Goal: Task Accomplishment & Management: Manage account settings

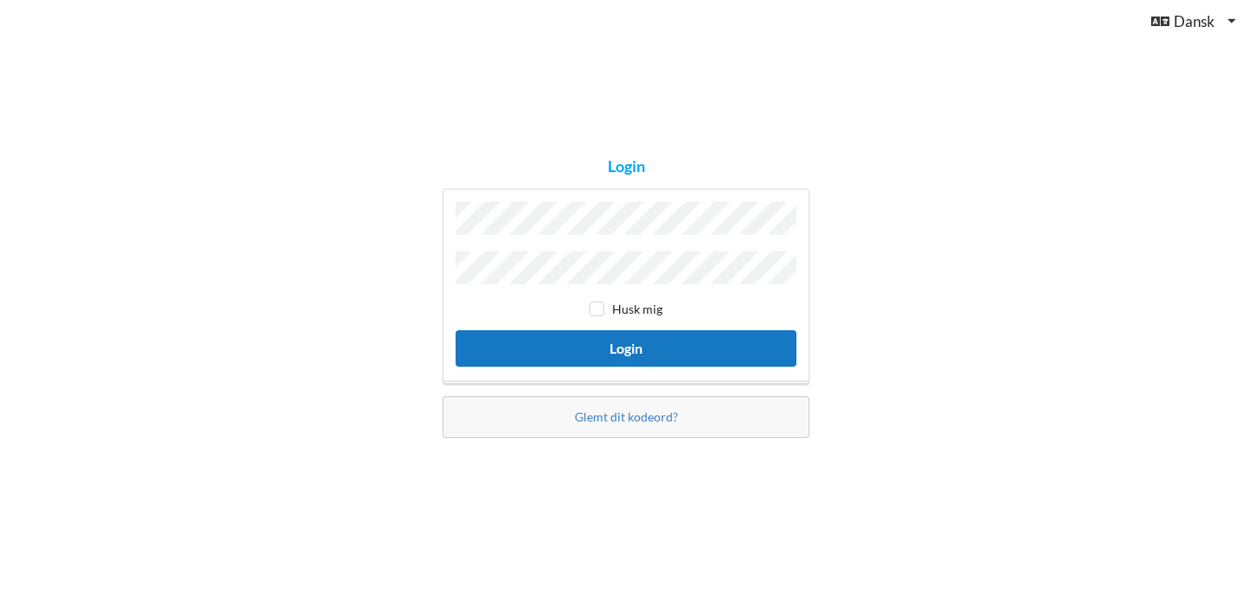
click at [582, 332] on button "Login" at bounding box center [626, 348] width 341 height 36
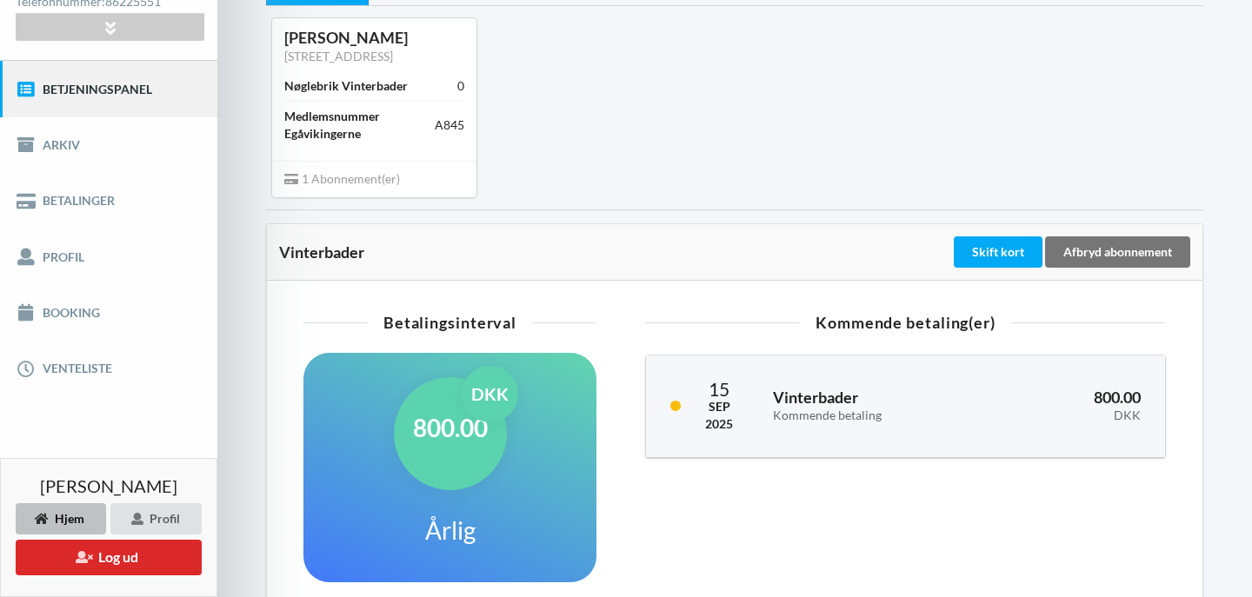
scroll to position [156, 0]
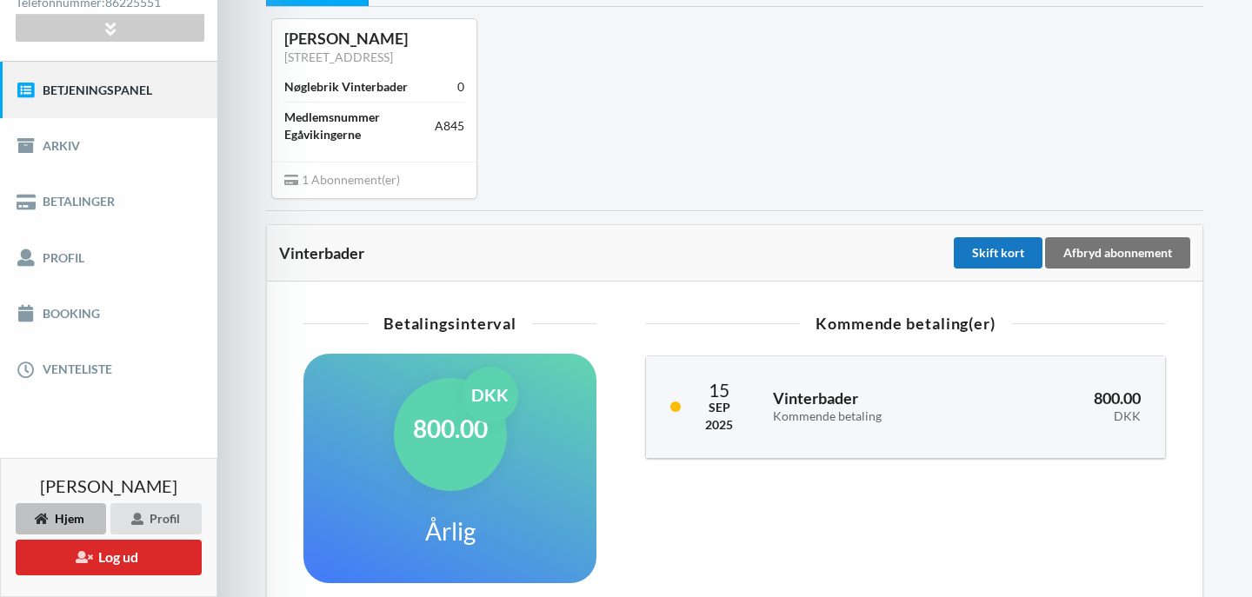
click at [988, 254] on div "Skift kort" at bounding box center [998, 252] width 89 height 31
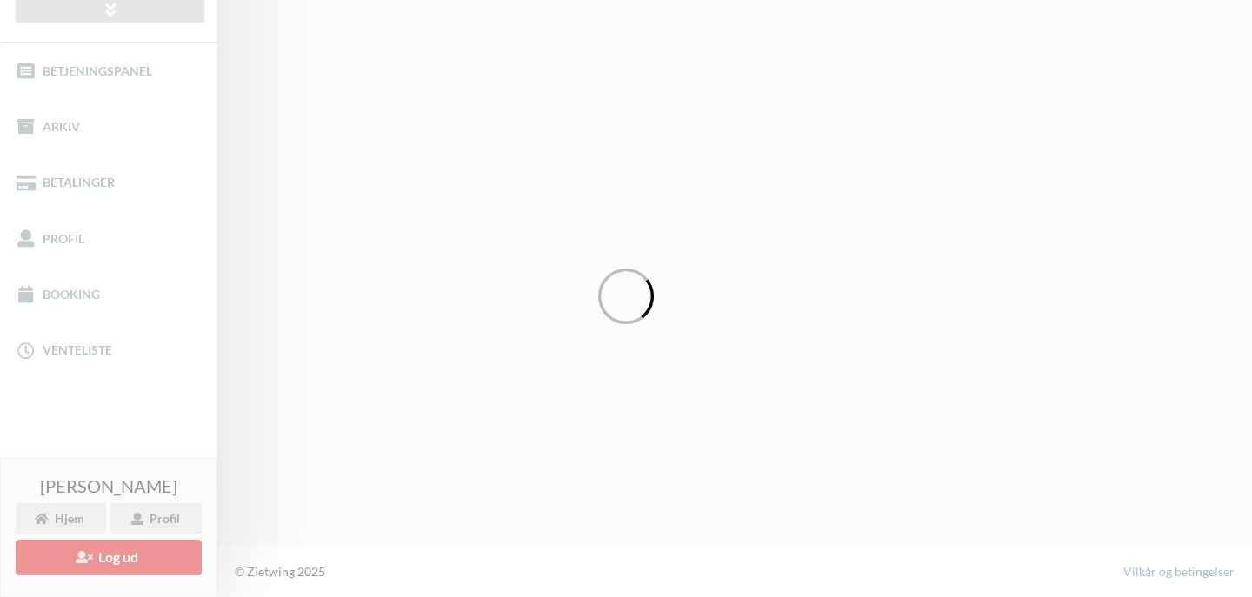
scroll to position [174, 0]
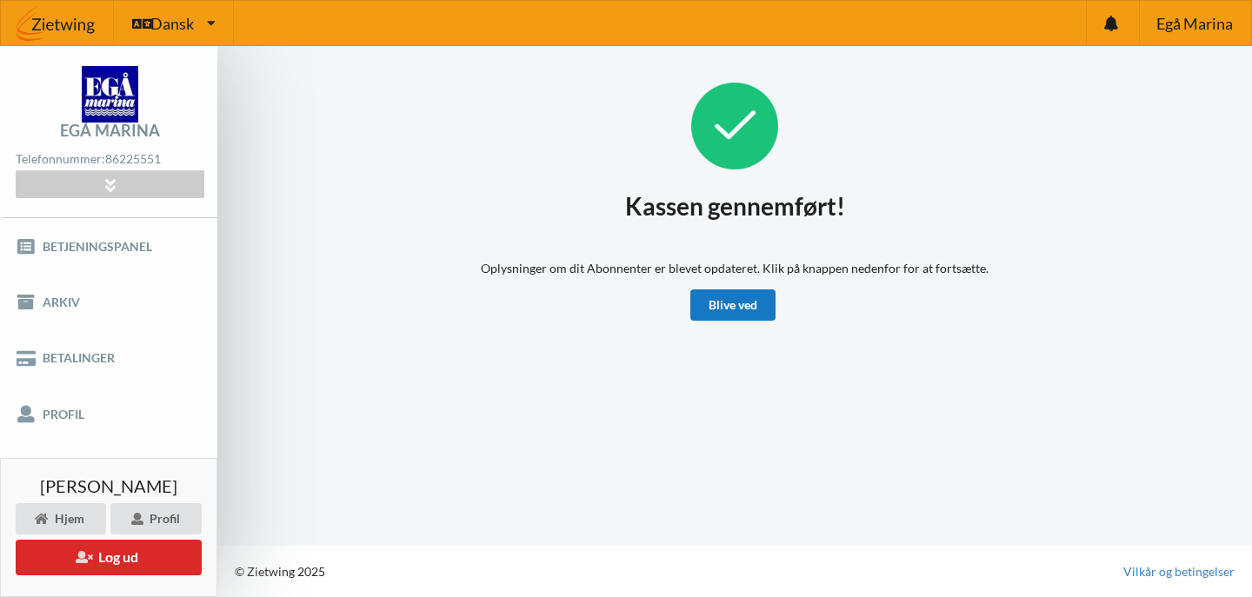
click at [727, 308] on link "Blive ved" at bounding box center [732, 305] width 85 height 31
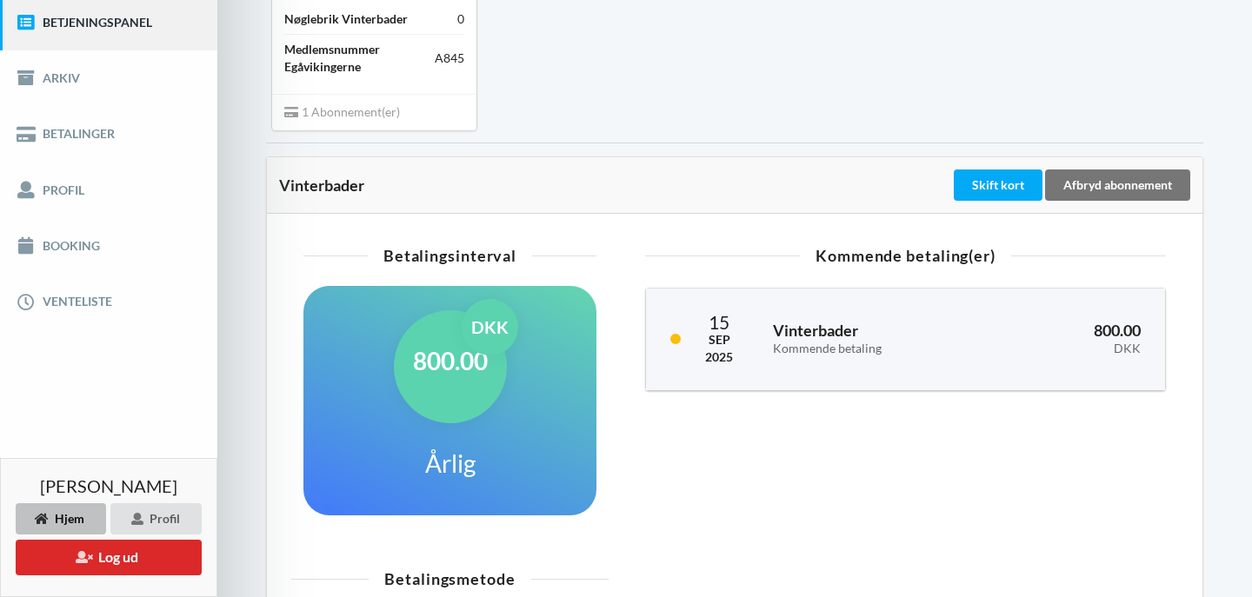
scroll to position [227, 0]
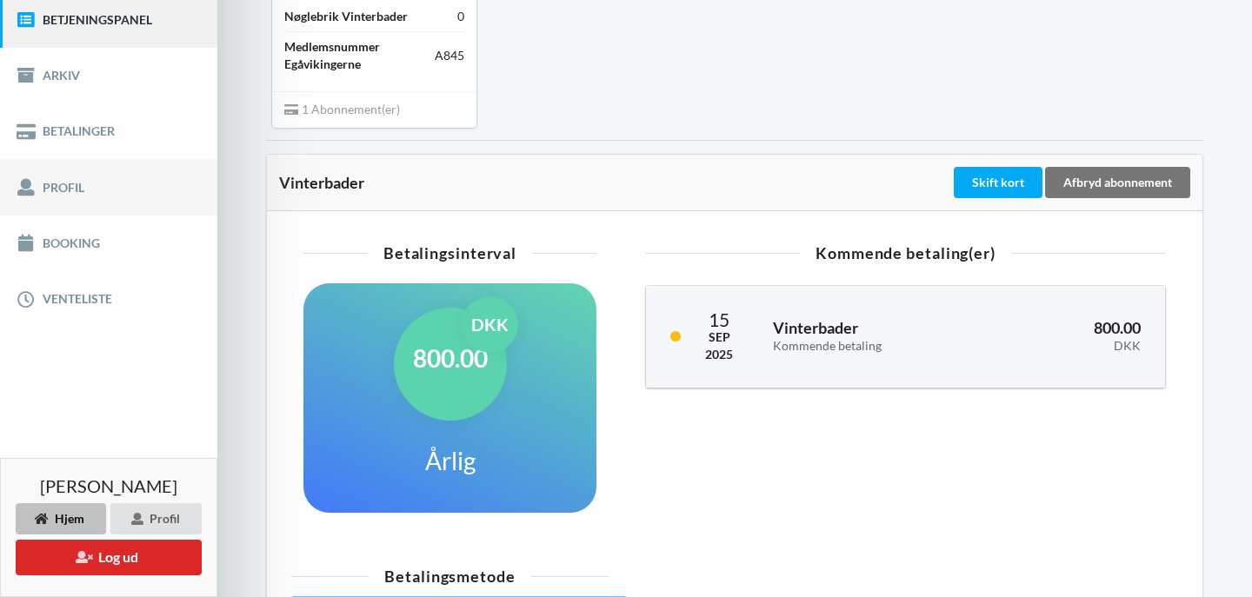
click at [57, 194] on link "Profil" at bounding box center [108, 187] width 217 height 56
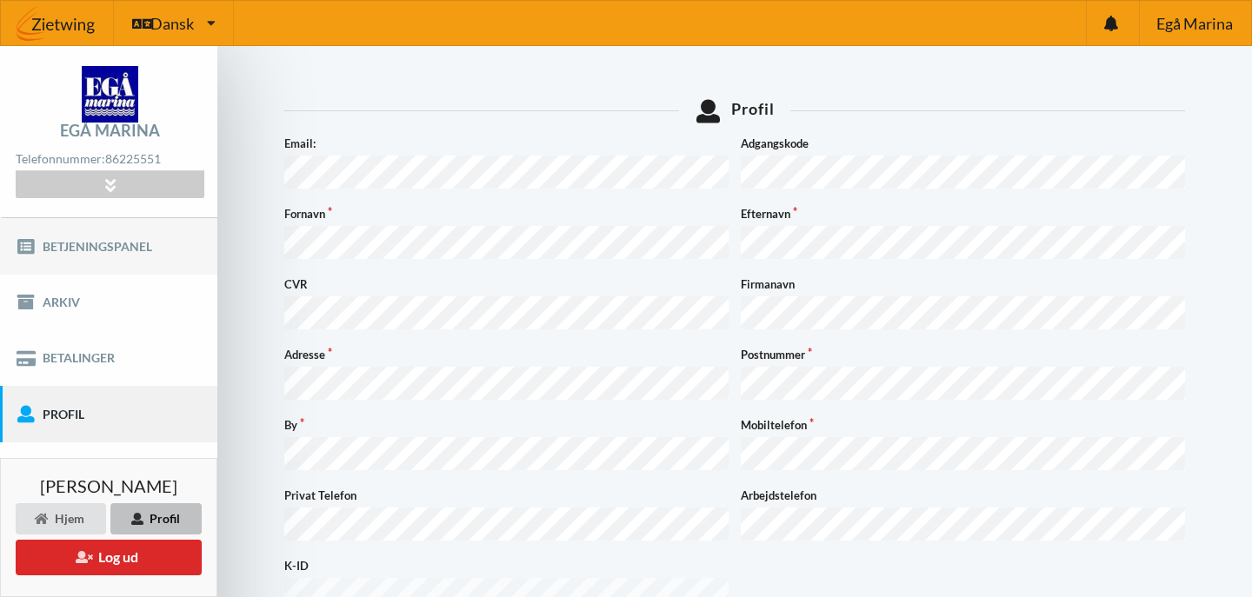
click at [91, 250] on link "Betjeningspanel" at bounding box center [108, 246] width 217 height 56
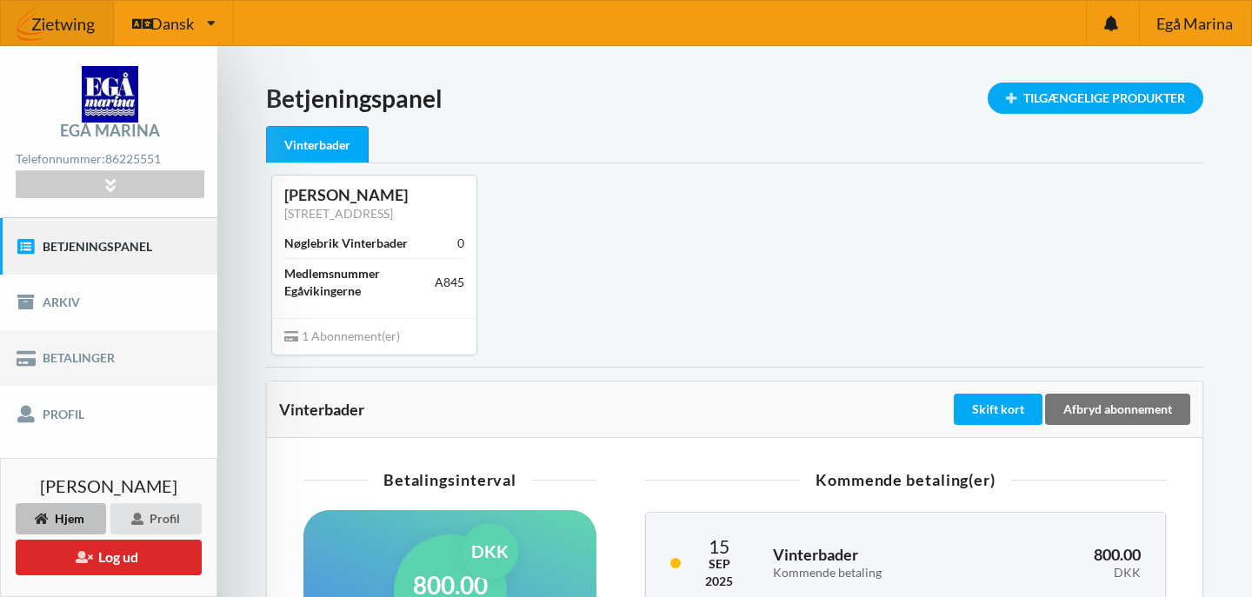
click at [89, 356] on link "Betalinger" at bounding box center [108, 358] width 217 height 56
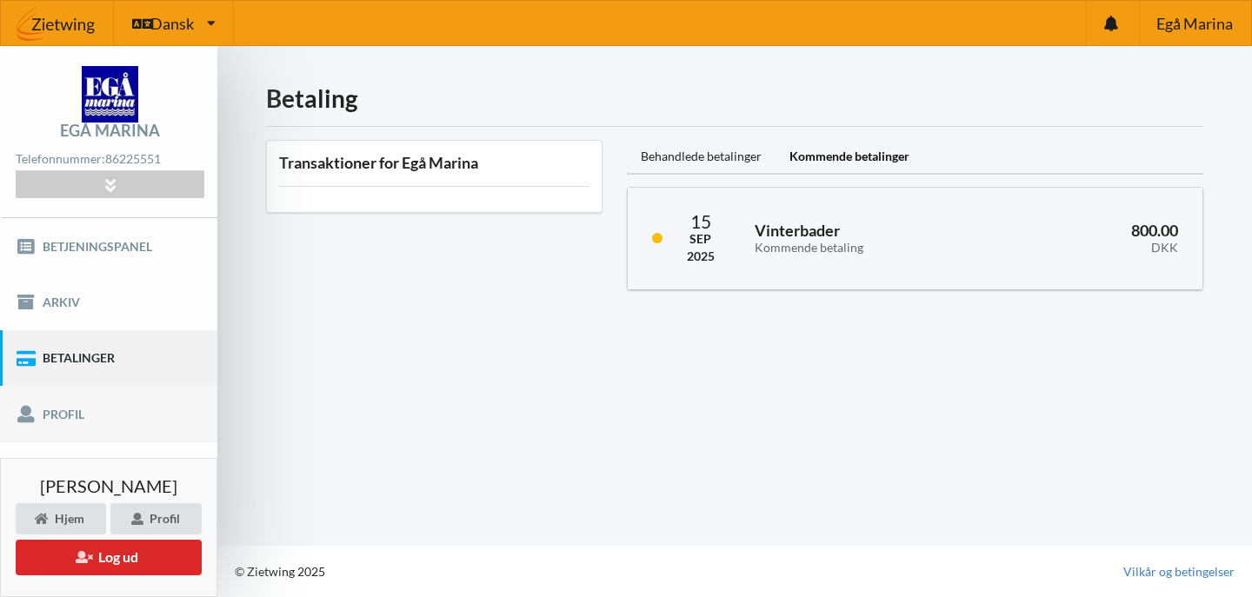
click at [81, 406] on link "Profil" at bounding box center [108, 414] width 217 height 56
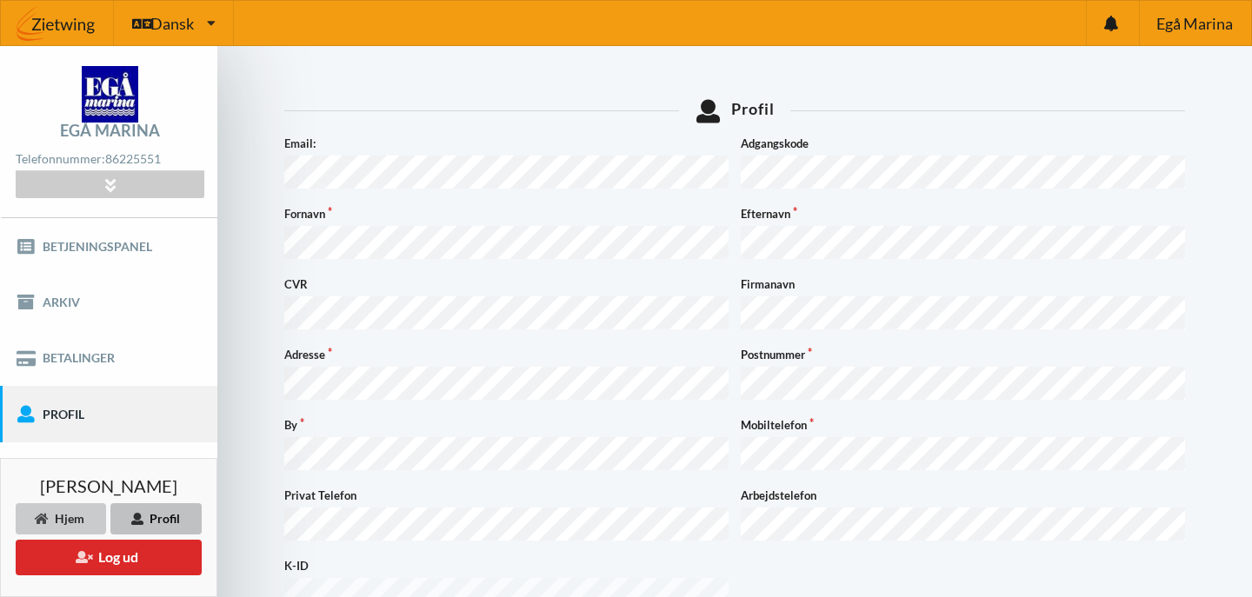
click at [58, 510] on div "Hjem" at bounding box center [61, 518] width 90 height 31
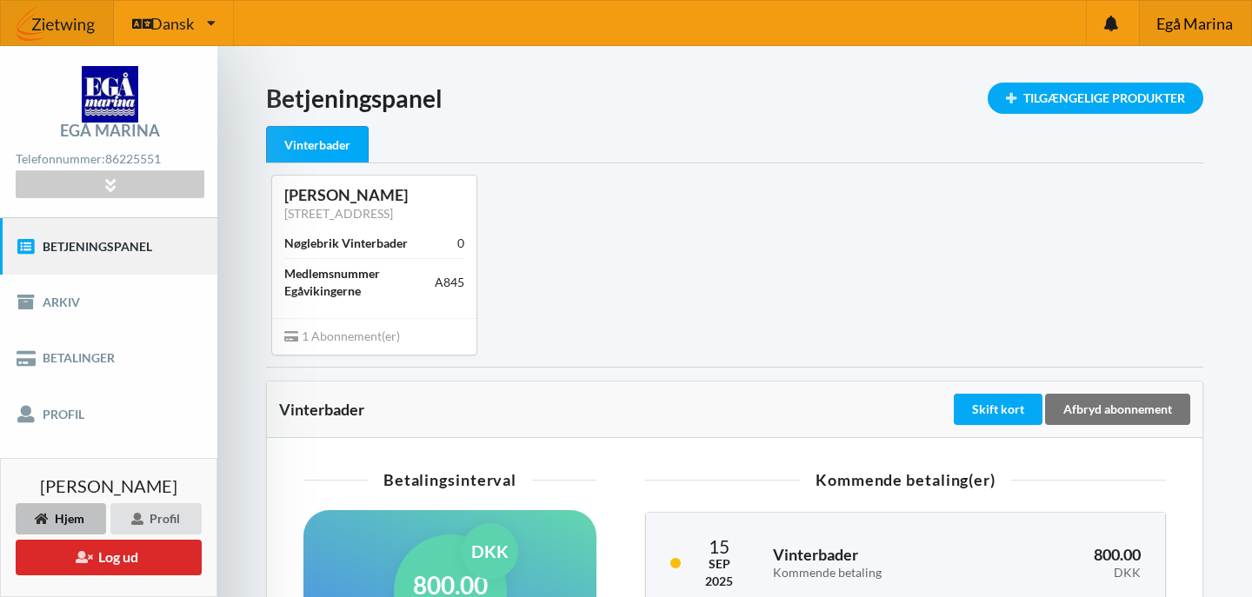
click at [1178, 37] on div "Egå Marina" at bounding box center [1195, 23] width 112 height 44
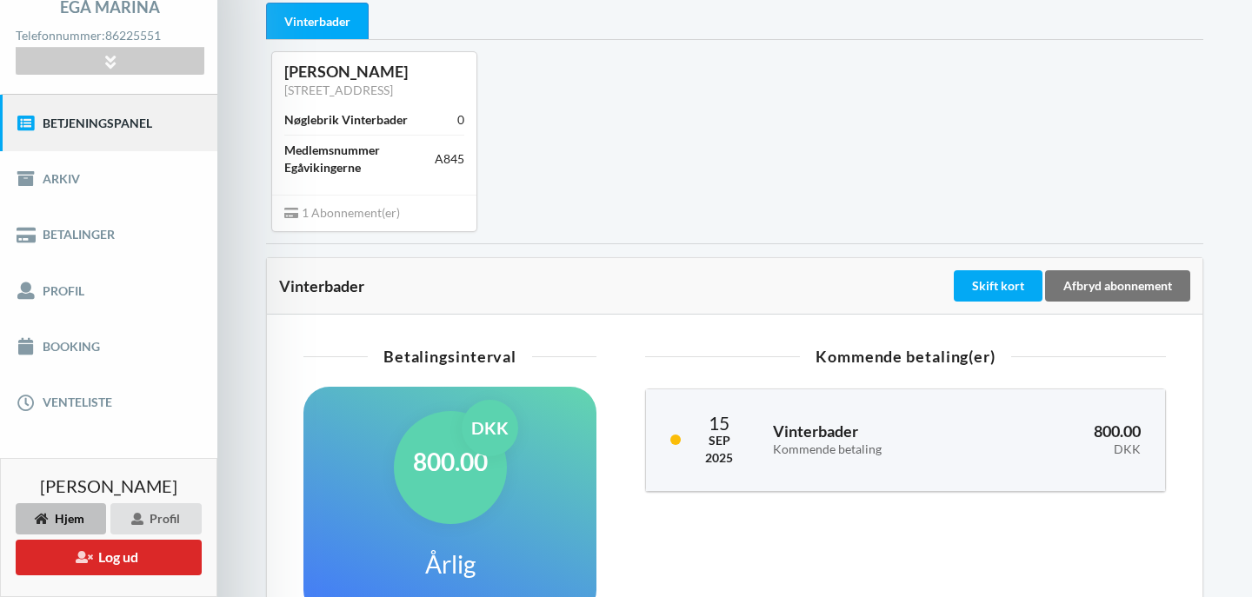
scroll to position [128, 0]
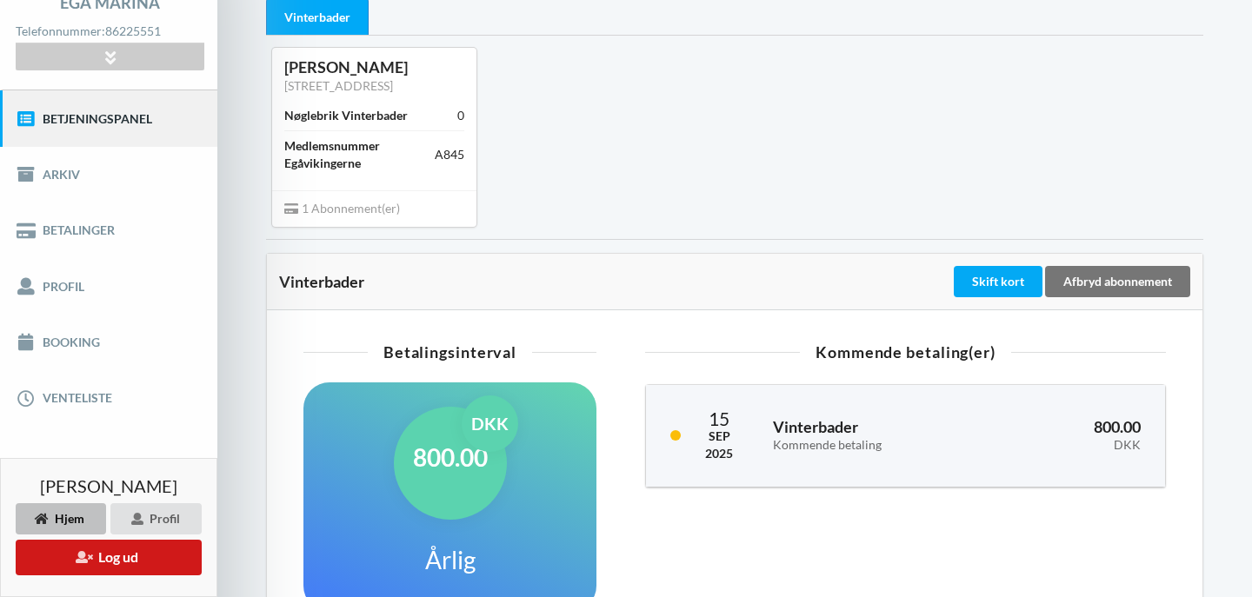
click at [122, 562] on button "Log ud" at bounding box center [109, 558] width 186 height 36
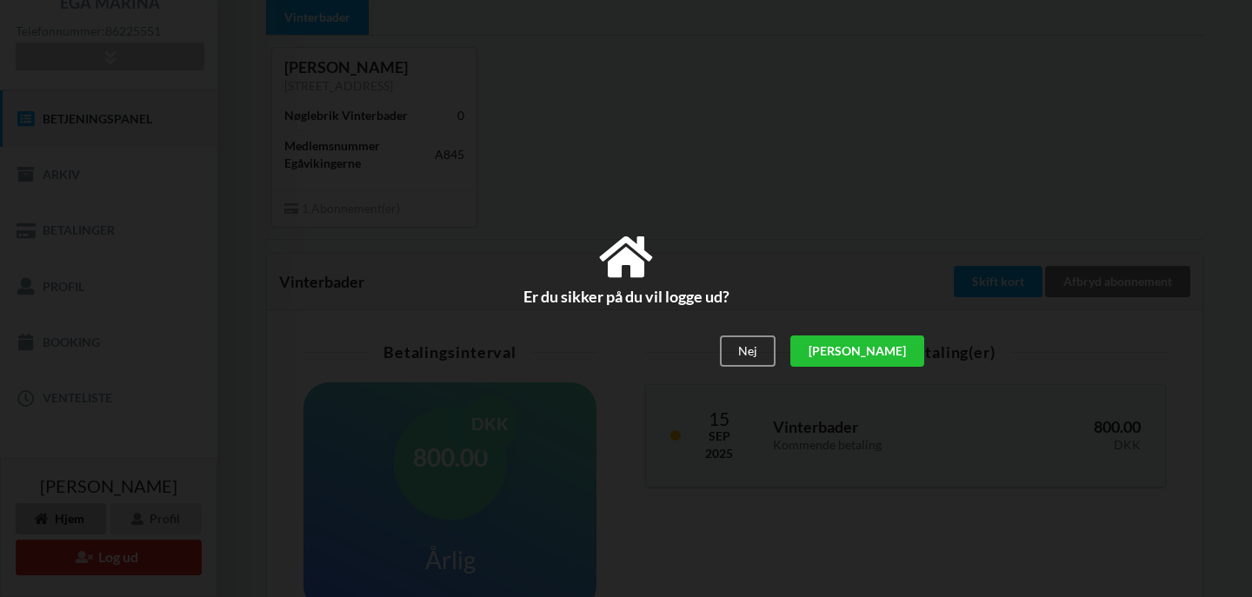
click at [899, 359] on div "[PERSON_NAME]" at bounding box center [857, 351] width 134 height 31
